Goal: Information Seeking & Learning: Find specific fact

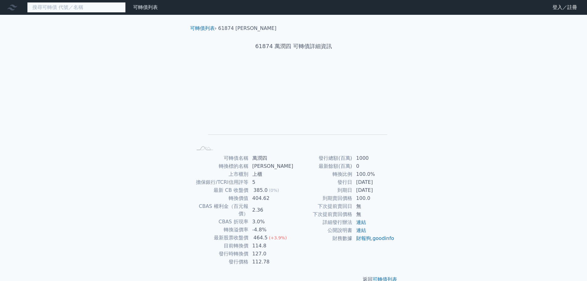
click at [67, 8] on input at bounding box center [76, 7] width 99 height 10
drag, startPoint x: 256, startPoint y: 167, endPoint x: 266, endPoint y: 167, distance: 9.9
click at [266, 167] on td "[PERSON_NAME]" at bounding box center [271, 166] width 45 height 8
copy td "[PERSON_NAME]"
click at [73, 6] on input at bounding box center [76, 7] width 99 height 10
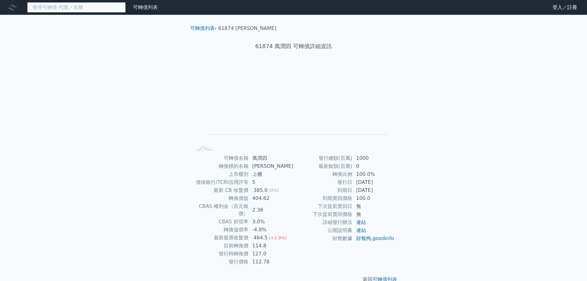
paste input "[PERSON_NAME]"
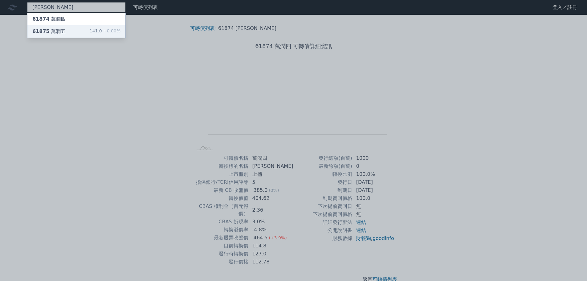
type input "[PERSON_NAME]"
click at [64, 35] on div "61875 萬潤五 141.0 +0.00%" at bounding box center [76, 31] width 98 height 12
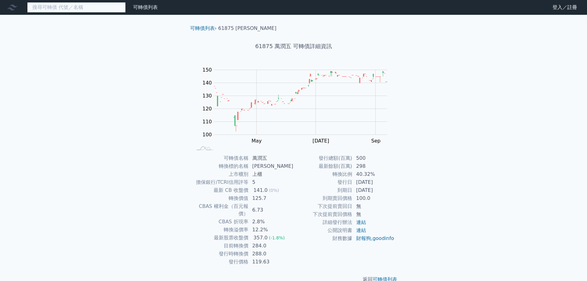
click at [63, 8] on input at bounding box center [76, 7] width 99 height 10
paste input "[PERSON_NAME]"
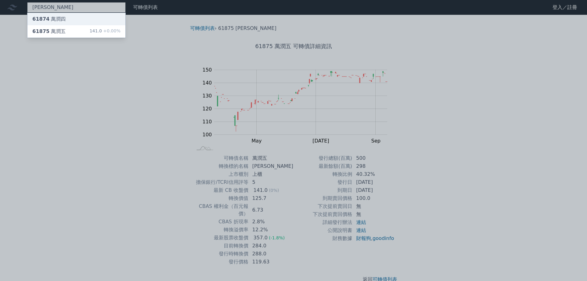
type input "[PERSON_NAME]"
click at [60, 22] on div "61874 [PERSON_NAME]" at bounding box center [48, 18] width 33 height 7
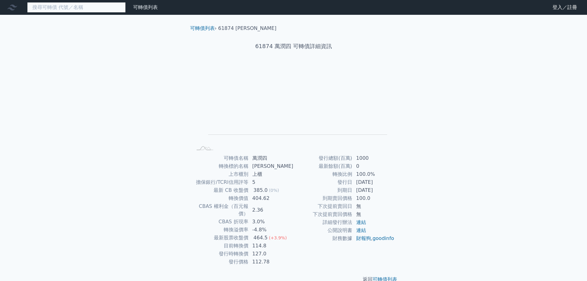
click at [57, 7] on input at bounding box center [76, 7] width 99 height 10
paste input "[PERSON_NAME]"
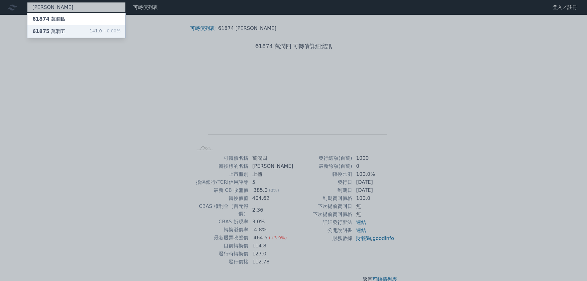
type input "[PERSON_NAME]"
click at [50, 32] on div "61875 [PERSON_NAME]" at bounding box center [48, 31] width 33 height 7
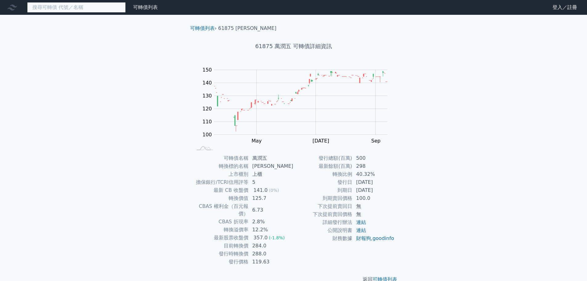
click at [57, 7] on input at bounding box center [76, 7] width 99 height 10
paste input "[PERSON_NAME]"
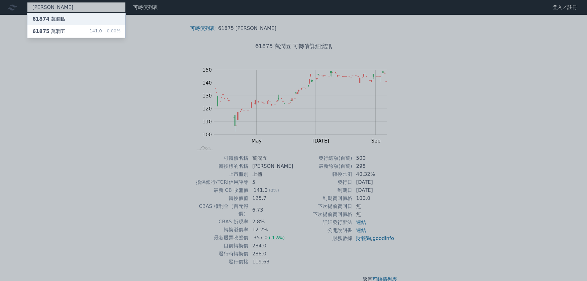
type input "[PERSON_NAME]"
click at [59, 22] on div "61874 [PERSON_NAME]" at bounding box center [48, 18] width 33 height 7
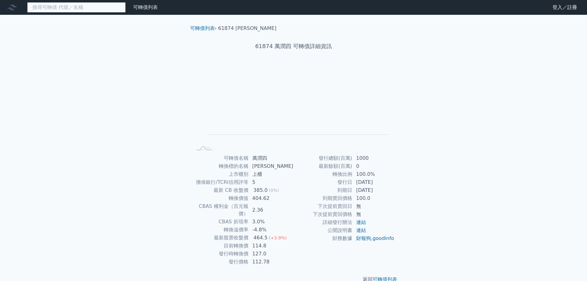
click at [58, 7] on input at bounding box center [76, 7] width 99 height 10
click at [58, 9] on input at bounding box center [76, 7] width 99 height 10
paste input "[PERSON_NAME]"
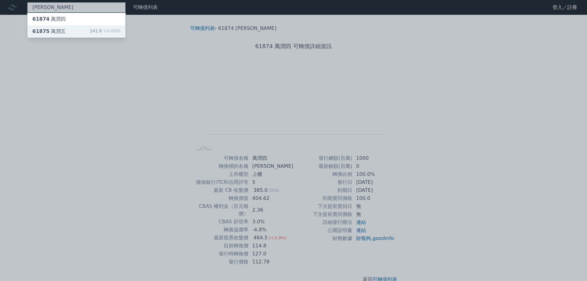
type input "[PERSON_NAME]"
click at [51, 27] on div "61875 萬潤五 141.0 +0.00%" at bounding box center [76, 31] width 98 height 12
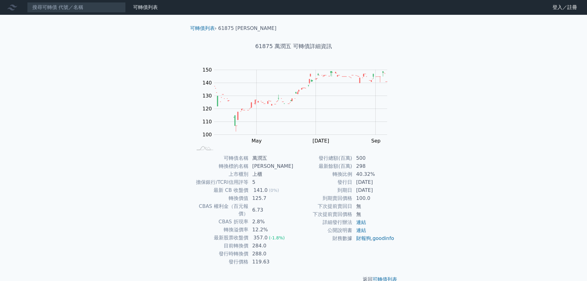
click at [10, 8] on icon at bounding box center [12, 8] width 10 height 6
click at [13, 8] on icon at bounding box center [12, 7] width 10 height 10
click at [143, 9] on link "可轉債列表" at bounding box center [145, 7] width 25 height 6
